Goal: Use online tool/utility: Use online tool/utility

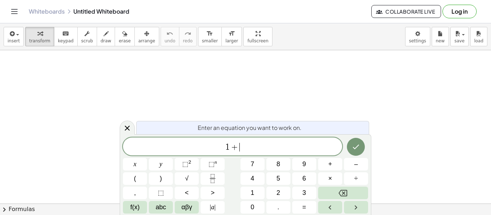
scroll to position [1, 0]
click at [190, 164] on sup "2" at bounding box center [189, 162] width 3 height 5
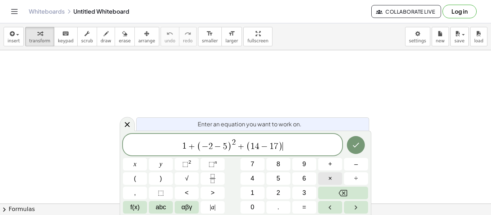
click at [337, 180] on button "×" at bounding box center [330, 178] width 24 height 13
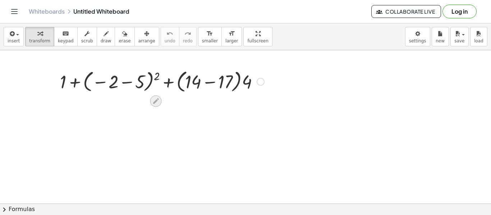
click at [159, 100] on icon at bounding box center [156, 101] width 8 height 8
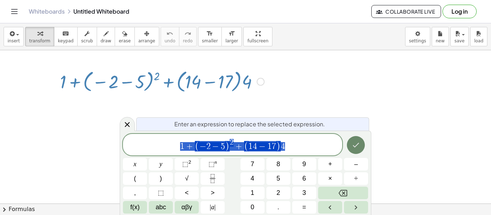
click at [356, 147] on icon "Done" at bounding box center [355, 145] width 9 height 9
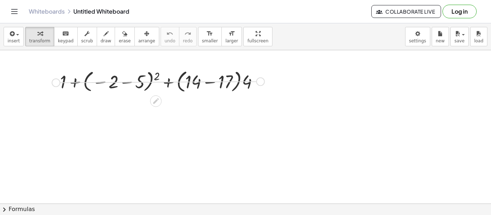
drag, startPoint x: 260, startPoint y: 83, endPoint x: 53, endPoint y: 85, distance: 207.0
click at [53, 85] on div "+ 1 + ( − 2 − 5 ) 2 + · ( + 14 − 17 ) · 4" at bounding box center [159, 81] width 220 height 31
drag, startPoint x: 260, startPoint y: 80, endPoint x: 223, endPoint y: 76, distance: 36.9
click at [156, 82] on div "+ 1 + ( − 2 − 5 ) 2 + · ( + 14 − 17 ) · 4" at bounding box center [156, 82] width 0 height 0
drag, startPoint x: 261, startPoint y: 81, endPoint x: 388, endPoint y: 77, distance: 127.3
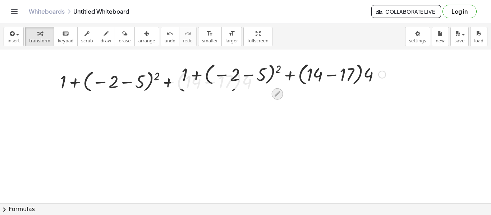
click at [276, 97] on icon at bounding box center [278, 94] width 6 height 6
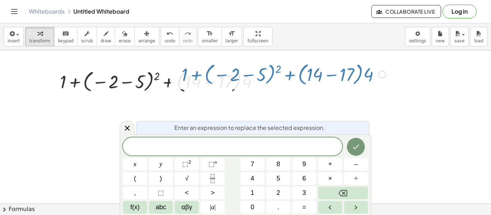
click at [353, 151] on button "Done" at bounding box center [356, 147] width 18 height 18
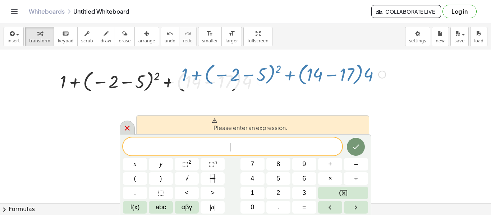
click at [124, 128] on icon at bounding box center [127, 128] width 9 height 9
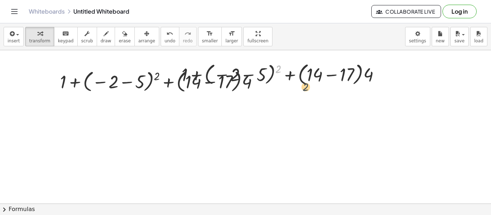
drag, startPoint x: 277, startPoint y: 73, endPoint x: 311, endPoint y: 95, distance: 40.8
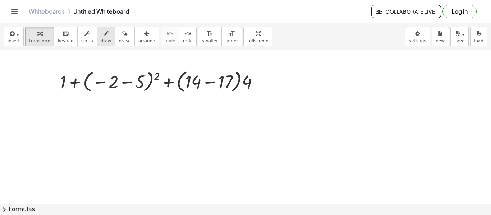
click at [101, 40] on span "draw" at bounding box center [106, 40] width 11 height 5
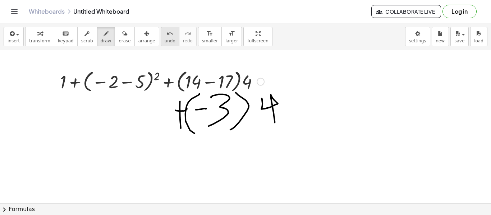
click at [162, 37] on button "undo undo" at bounding box center [170, 36] width 19 height 19
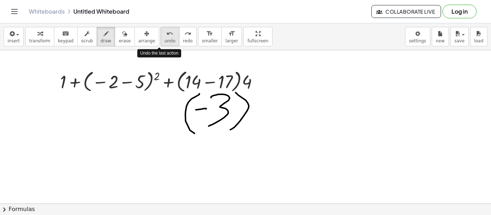
click at [162, 37] on button "undo undo" at bounding box center [170, 36] width 19 height 19
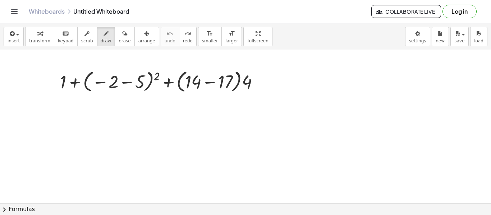
click at [62, 37] on icon "keyboard" at bounding box center [65, 33] width 7 height 9
click at [166, 36] on icon "undo" at bounding box center [169, 33] width 7 height 9
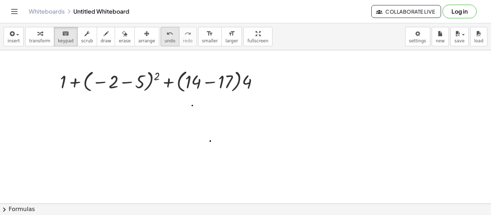
click at [166, 36] on icon "undo" at bounding box center [169, 33] width 7 height 9
click at [60, 45] on button "keyboard keypad" at bounding box center [66, 36] width 24 height 19
click at [13, 41] on span "insert" at bounding box center [14, 40] width 12 height 5
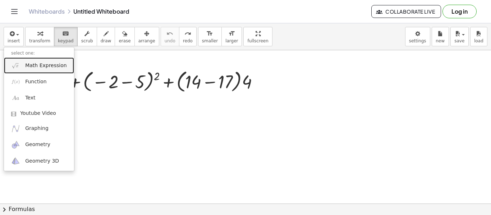
click at [46, 61] on link "Math Expression" at bounding box center [39, 65] width 70 height 16
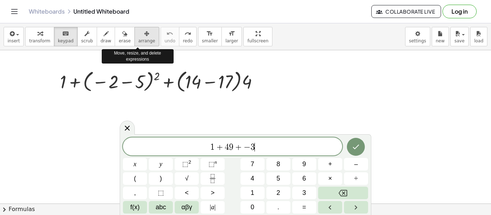
scroll to position [4, 0]
click at [336, 178] on button "×" at bounding box center [330, 178] width 24 height 13
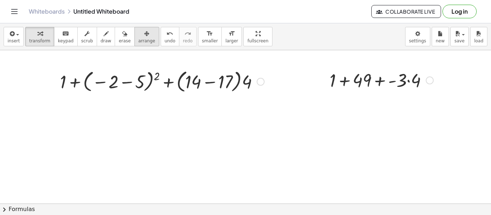
scroll to position [0, 0]
drag, startPoint x: 367, startPoint y: 77, endPoint x: 119, endPoint y: 118, distance: 251.7
drag, startPoint x: 360, startPoint y: 77, endPoint x: 218, endPoint y: 79, distance: 141.9
drag, startPoint x: 429, startPoint y: 81, endPoint x: 296, endPoint y: 81, distance: 132.2
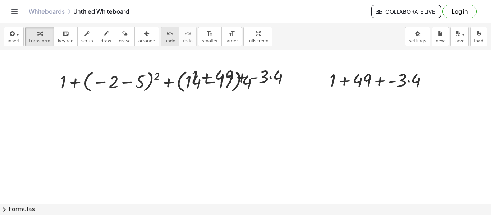
click at [166, 36] on icon "undo" at bounding box center [169, 33] width 7 height 9
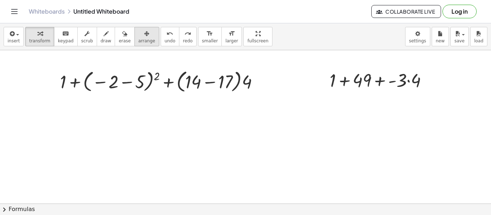
click at [143, 37] on div "button" at bounding box center [146, 33] width 17 height 9
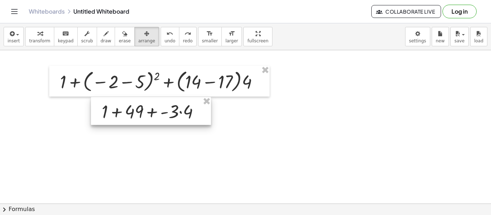
drag, startPoint x: 377, startPoint y: 86, endPoint x: 149, endPoint y: 117, distance: 229.6
click at [149, 117] on div at bounding box center [151, 111] width 120 height 28
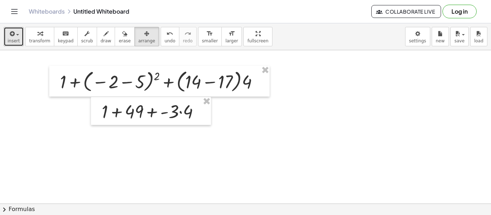
click at [11, 37] on icon "button" at bounding box center [11, 33] width 6 height 9
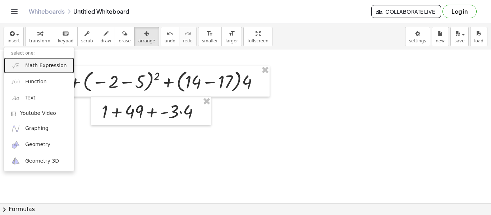
click at [32, 67] on span "Math Expression" at bounding box center [45, 65] width 41 height 7
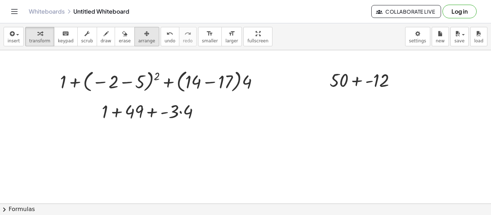
click at [138, 35] on div "button" at bounding box center [146, 33] width 17 height 9
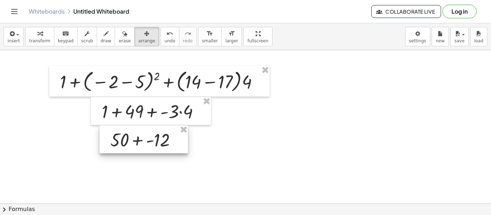
drag, startPoint x: 336, startPoint y: 89, endPoint x: 117, endPoint y: 149, distance: 227.5
click at [117, 149] on div at bounding box center [144, 139] width 88 height 28
click at [13, 44] on button "insert" at bounding box center [14, 36] width 20 height 19
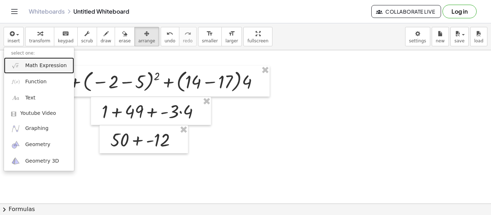
click at [52, 68] on span "Math Expression" at bounding box center [45, 65] width 41 height 7
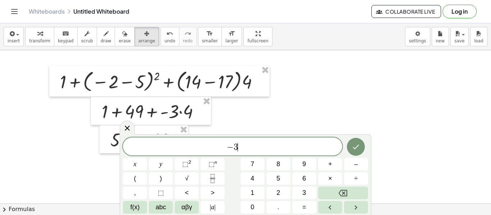
scroll to position [8, 0]
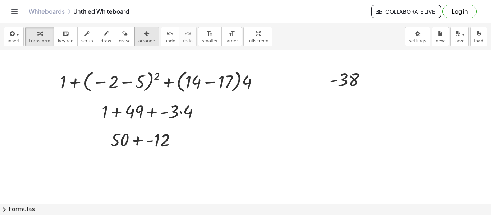
click at [142, 36] on div "button" at bounding box center [146, 33] width 17 height 9
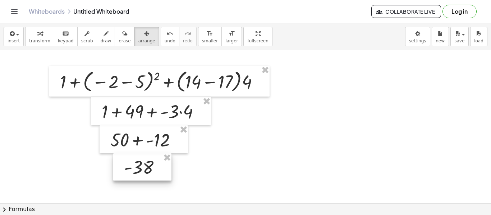
drag, startPoint x: 350, startPoint y: 79, endPoint x: 144, endPoint y: 167, distance: 223.1
click at [144, 167] on div at bounding box center [142, 166] width 58 height 27
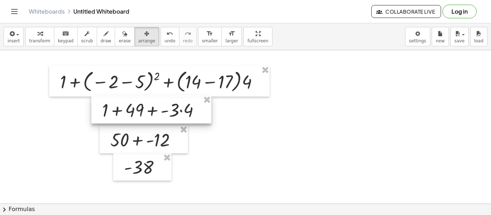
click at [166, 97] on div at bounding box center [151, 110] width 120 height 28
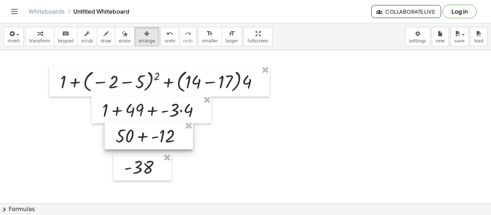
drag, startPoint x: 185, startPoint y: 148, endPoint x: 190, endPoint y: 144, distance: 6.4
click at [190, 144] on div at bounding box center [149, 135] width 88 height 28
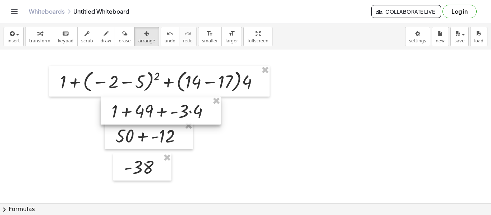
drag, startPoint x: 150, startPoint y: 100, endPoint x: 160, endPoint y: 101, distance: 9.4
click at [160, 101] on div at bounding box center [161, 111] width 120 height 28
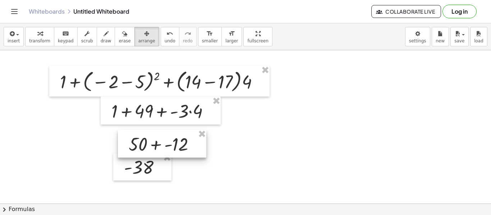
click at [198, 157] on div at bounding box center [162, 144] width 88 height 28
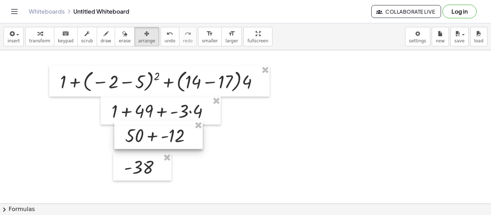
drag, startPoint x: 198, startPoint y: 157, endPoint x: 195, endPoint y: 148, distance: 9.4
click at [195, 148] on div at bounding box center [158, 135] width 88 height 28
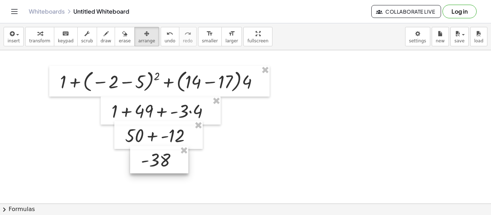
drag, startPoint x: 157, startPoint y: 179, endPoint x: 174, endPoint y: 172, distance: 18.4
click at [174, 172] on div at bounding box center [159, 159] width 58 height 27
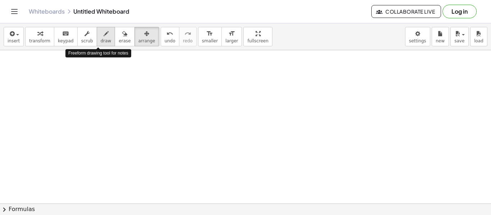
click at [103, 34] on icon "button" at bounding box center [105, 33] width 5 height 9
